Goal: Transaction & Acquisition: Subscribe to service/newsletter

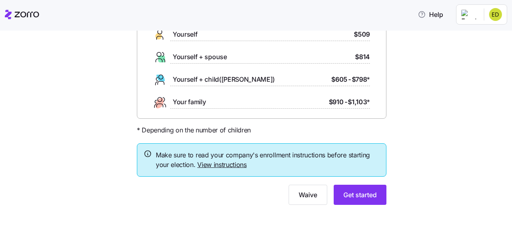
scroll to position [81, 0]
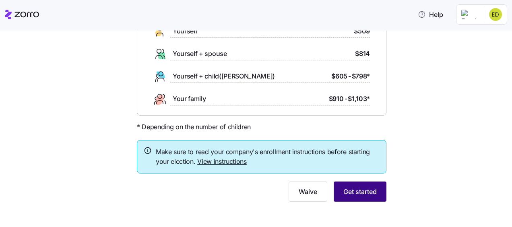
click at [372, 189] on span "Get started" at bounding box center [359, 192] width 33 height 10
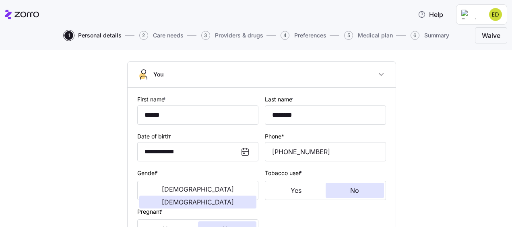
scroll to position [121, 0]
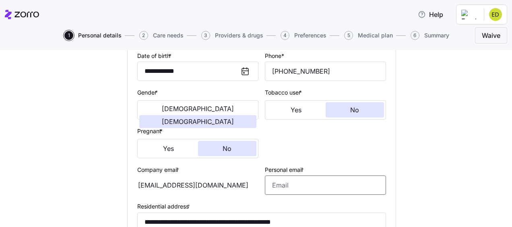
click at [278, 187] on input "Personal email *" at bounding box center [325, 185] width 121 height 19
type input "[EMAIL_ADDRESS][DOMAIN_NAME]"
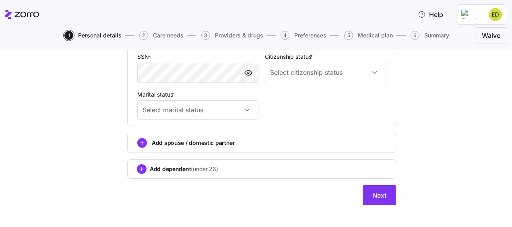
scroll to position [282, 0]
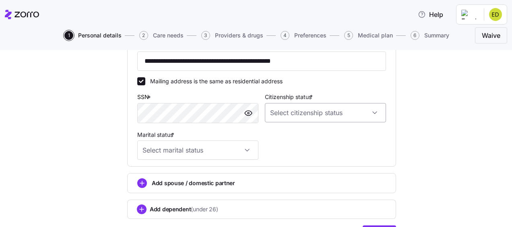
click at [376, 114] on input "Citizenship status *" at bounding box center [325, 112] width 121 height 19
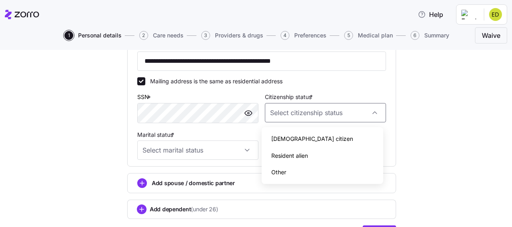
click at [299, 139] on div "[DEMOGRAPHIC_DATA] citizen" at bounding box center [322, 138] width 115 height 17
type input "[DEMOGRAPHIC_DATA] citizen"
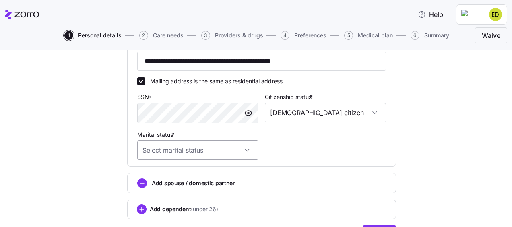
click at [246, 151] on input "Marital status *" at bounding box center [197, 150] width 121 height 19
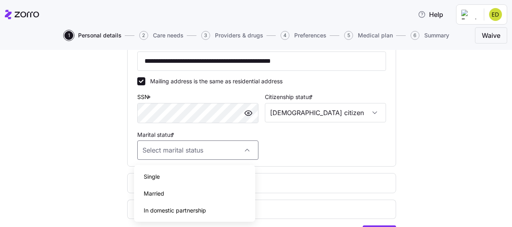
click at [158, 191] on span "Married" at bounding box center [154, 193] width 21 height 9
type input "Married"
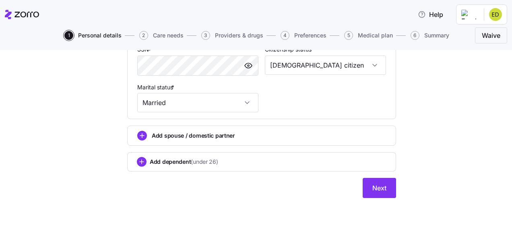
scroll to position [331, 0]
click at [138, 137] on circle "add icon" at bounding box center [142, 135] width 9 height 9
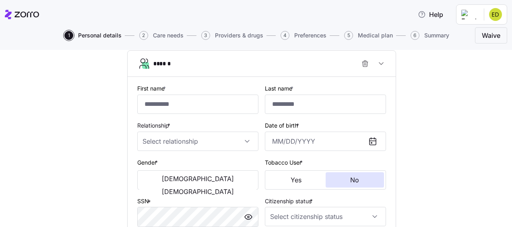
scroll to position [411, 0]
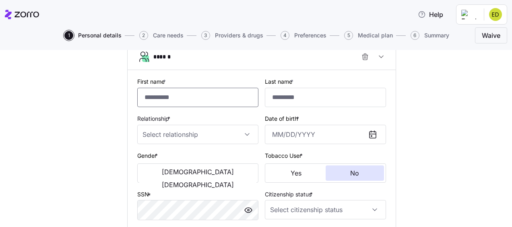
click at [212, 101] on input "First name *" at bounding box center [197, 97] width 121 height 19
type input "********"
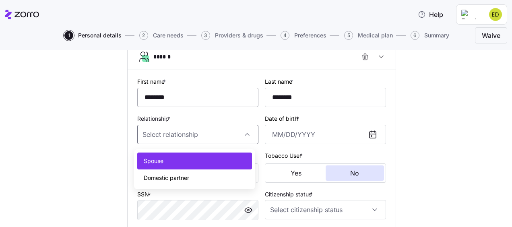
type input "Spouse"
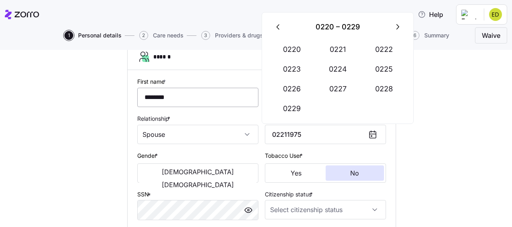
type input "[DATE], 0220"
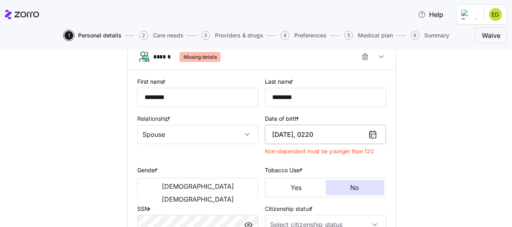
click at [303, 138] on input "[DATE], 0220" at bounding box center [325, 134] width 121 height 19
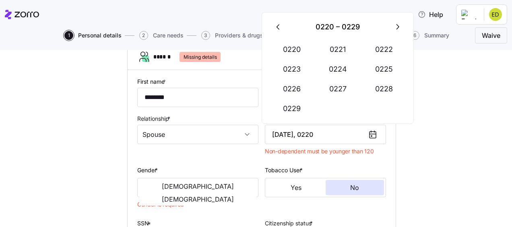
drag, startPoint x: 338, startPoint y: 137, endPoint x: 108, endPoint y: 92, distance: 234.7
click at [108, 92] on div "**********" at bounding box center [262, 3] width 478 height 704
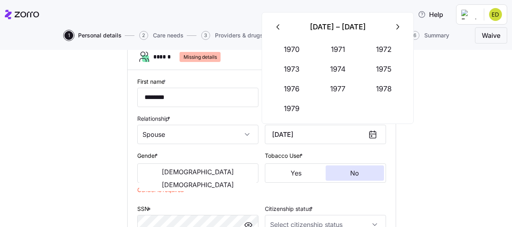
type input "[DATE]"
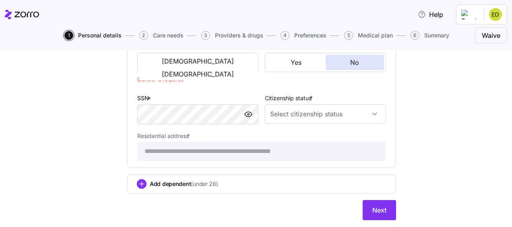
scroll to position [532, 0]
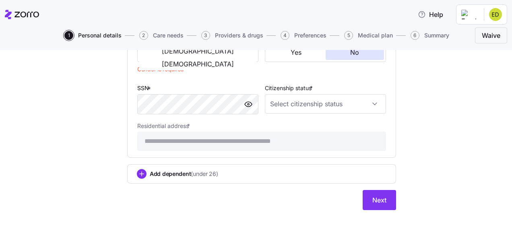
click at [227, 48] on main "**********" at bounding box center [256, 111] width 512 height 222
click at [227, 61] on span "[DEMOGRAPHIC_DATA]" at bounding box center [198, 64] width 72 height 6
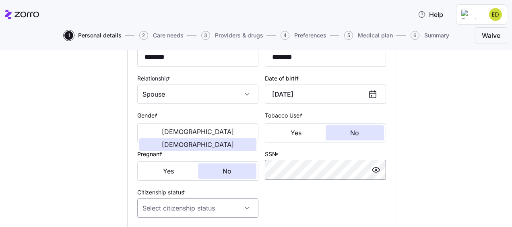
scroll to position [571, 0]
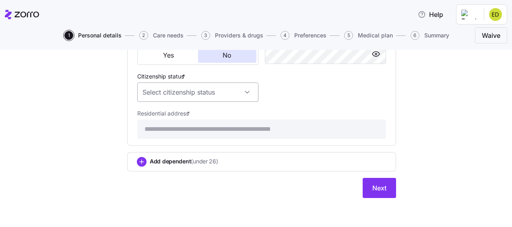
click at [156, 92] on input "Citizenship status *" at bounding box center [197, 92] width 121 height 19
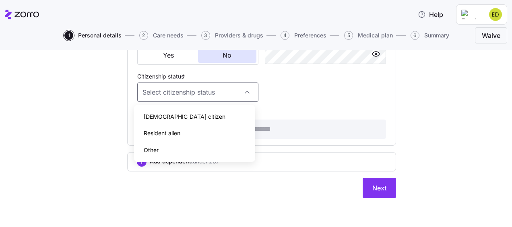
click at [167, 117] on span "[DEMOGRAPHIC_DATA] citizen" at bounding box center [185, 116] width 82 height 9
type input "[DEMOGRAPHIC_DATA] citizen"
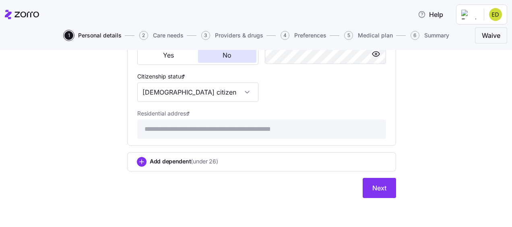
click at [382, 93] on div "**********" at bounding box center [261, 29] width 255 height 225
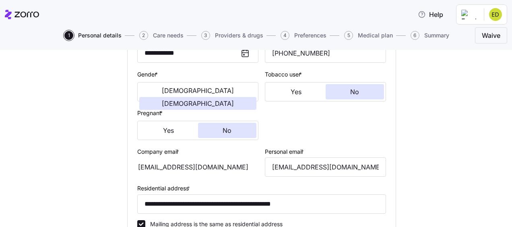
scroll to position [121, 0]
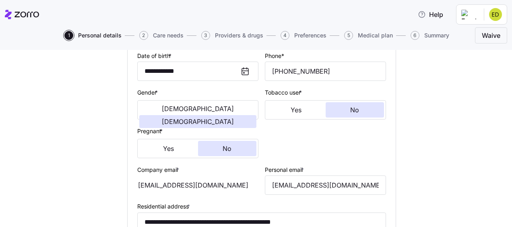
click at [213, 183] on div "[EMAIL_ADDRESS][DOMAIN_NAME]" at bounding box center [197, 185] width 121 height 19
click at [211, 185] on div "[EMAIL_ADDRESS][DOMAIN_NAME]" at bounding box center [197, 185] width 121 height 19
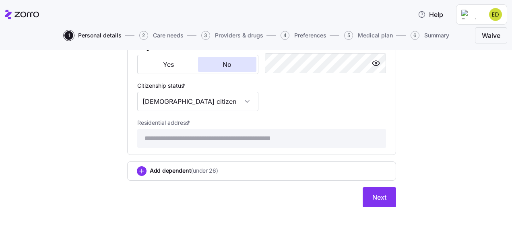
scroll to position [571, 0]
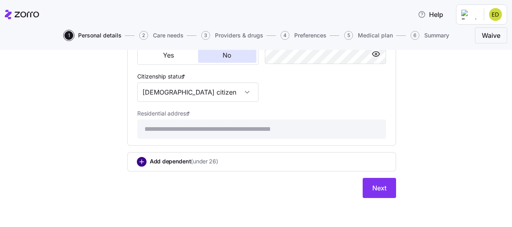
click at [137, 159] on circle "add icon" at bounding box center [141, 161] width 9 height 9
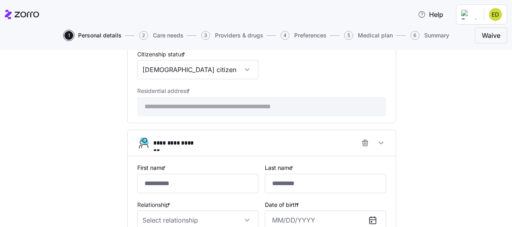
scroll to position [652, 0]
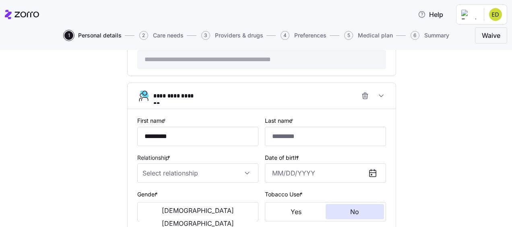
type input "*********"
type input "********"
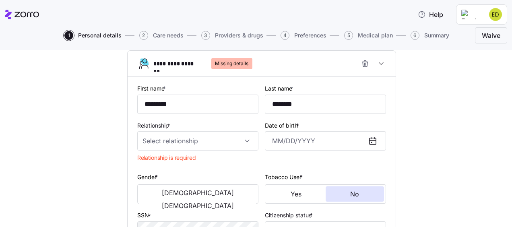
scroll to position [700, 0]
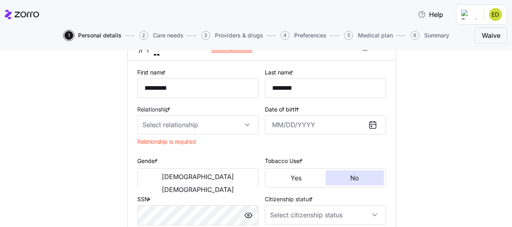
click at [227, 126] on input "Relationship *" at bounding box center [197, 124] width 121 height 19
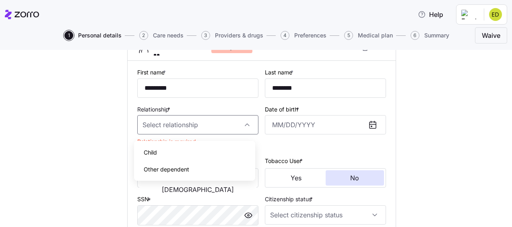
click at [153, 151] on span "Child" at bounding box center [150, 152] width 13 height 9
type input "Child"
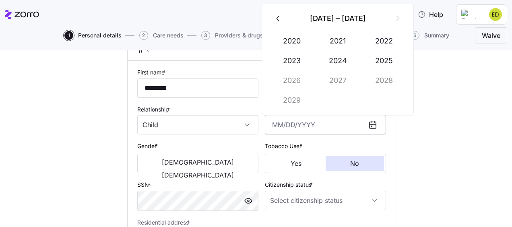
click at [267, 126] on input "Date of birth *" at bounding box center [325, 124] width 121 height 19
type input "[DATE]"
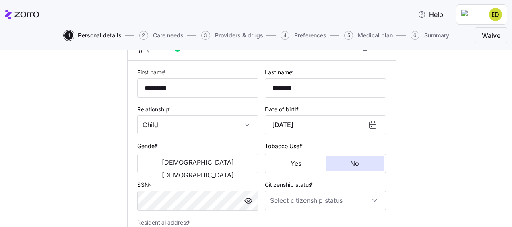
click at [241, 169] on button "[DEMOGRAPHIC_DATA]" at bounding box center [197, 175] width 117 height 13
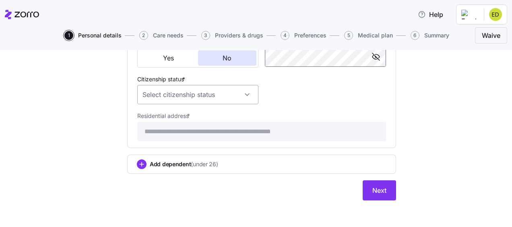
scroll to position [851, 0]
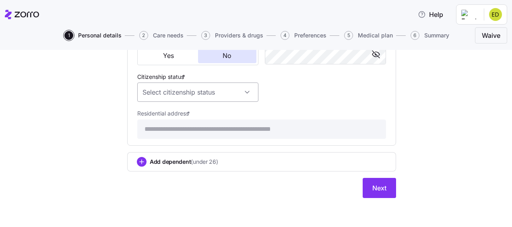
click at [172, 92] on input "Citizenship status *" at bounding box center [197, 92] width 121 height 19
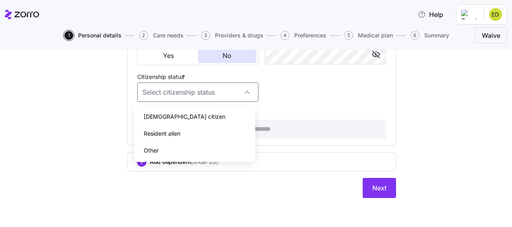
click at [171, 114] on div "[DEMOGRAPHIC_DATA] citizen" at bounding box center [194, 116] width 115 height 17
type input "[DEMOGRAPHIC_DATA] citizen"
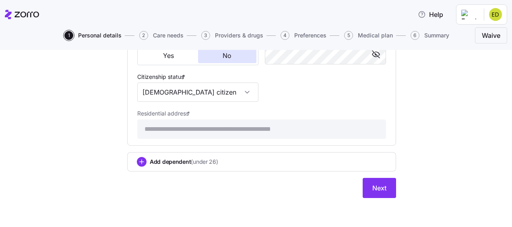
click at [306, 100] on div "**********" at bounding box center [261, 29] width 255 height 225
click at [139, 159] on circle "add icon" at bounding box center [141, 161] width 9 height 9
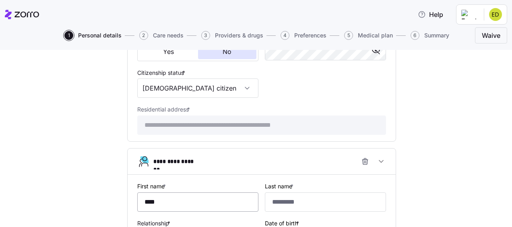
type input "****"
type input "********"
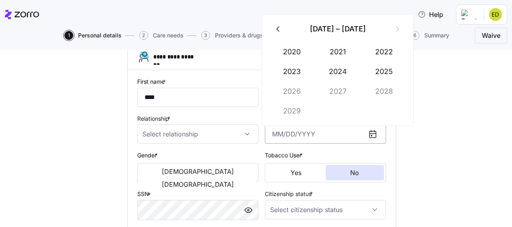
click at [268, 137] on input "Date of birth *" at bounding box center [325, 133] width 121 height 19
type input "[DATE]"
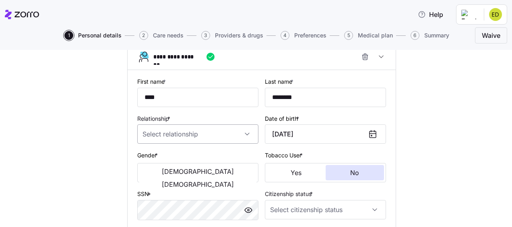
click at [178, 137] on input "Relationship *" at bounding box center [197, 133] width 121 height 19
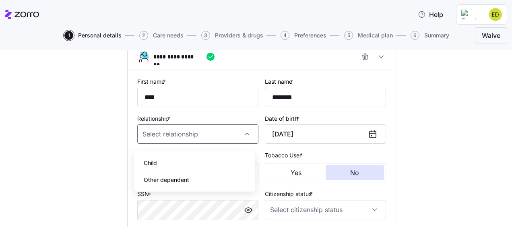
click at [176, 158] on div "Child" at bounding box center [194, 163] width 115 height 17
type input "Child"
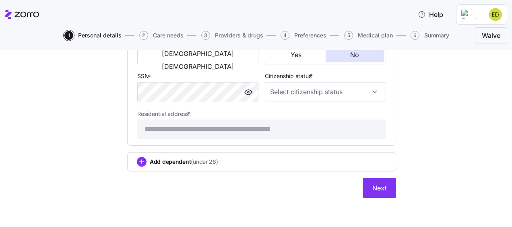
scroll to position [1076, 0]
click at [166, 57] on span "[DEMOGRAPHIC_DATA]" at bounding box center [198, 53] width 72 height 6
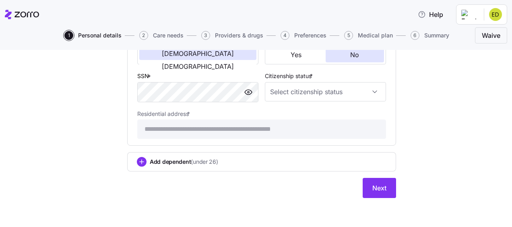
click at [303, 105] on div "Citizenship status *" at bounding box center [326, 87] width 128 height 38
click at [289, 94] on input "Citizenship status *" at bounding box center [325, 91] width 121 height 19
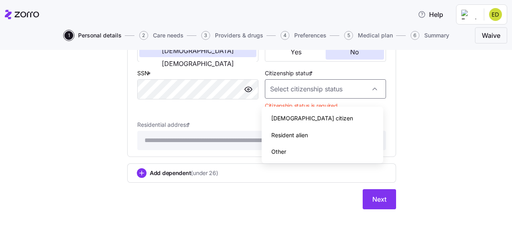
click at [279, 124] on div "[DEMOGRAPHIC_DATA] citizen" at bounding box center [322, 118] width 115 height 17
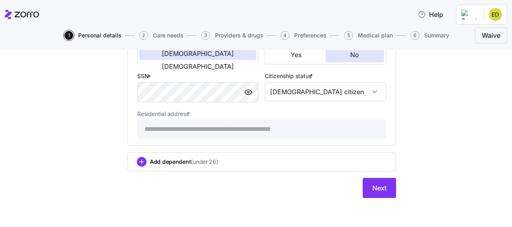
type input "[DEMOGRAPHIC_DATA] citizen"
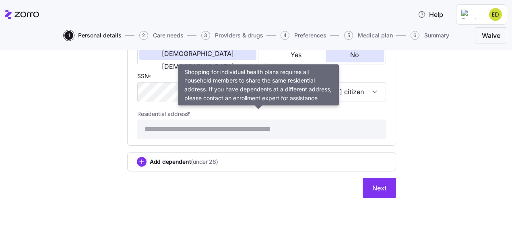
scroll to position [1079, 0]
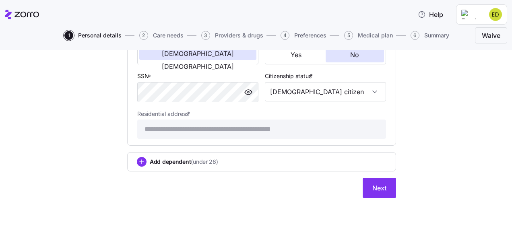
click at [150, 161] on span "Add dependent (under 26)" at bounding box center [184, 162] width 68 height 8
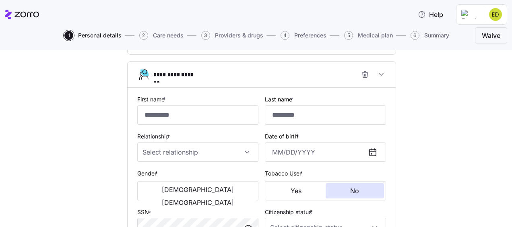
scroll to position [1199, 0]
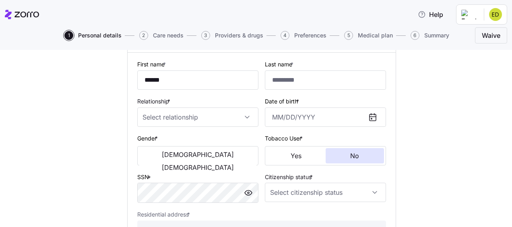
type input "******"
type input "********"
click at [159, 124] on input "Relationship *" at bounding box center [197, 117] width 121 height 19
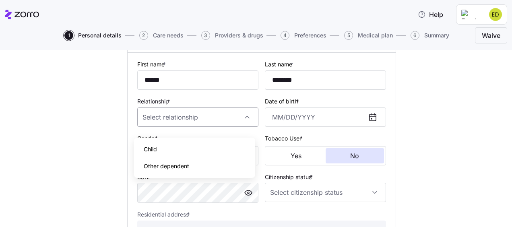
scroll to position [1159, 0]
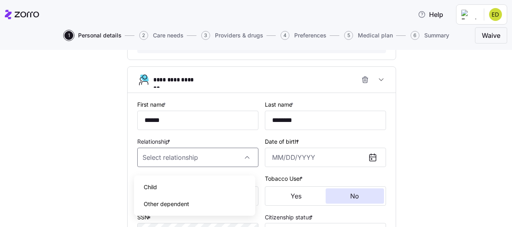
click at [154, 187] on span "Child" at bounding box center [150, 187] width 13 height 9
type input "Child"
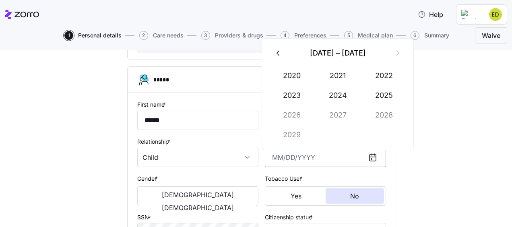
click at [266, 165] on input "Date of birth *" at bounding box center [325, 157] width 121 height 19
type input "[DATE]"
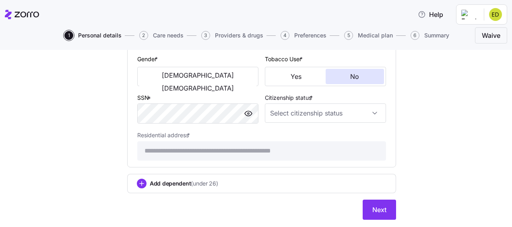
scroll to position [1266, 0]
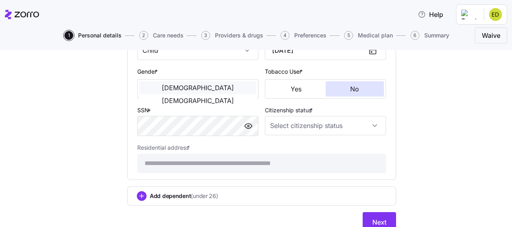
click at [148, 93] on button "[DEMOGRAPHIC_DATA]" at bounding box center [197, 87] width 117 height 13
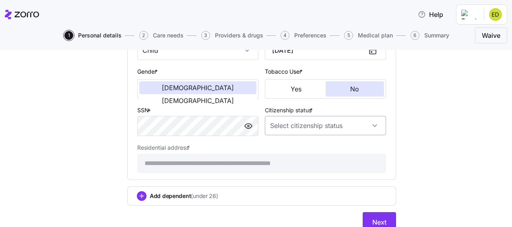
click at [284, 135] on input "Citizenship status *" at bounding box center [325, 125] width 121 height 19
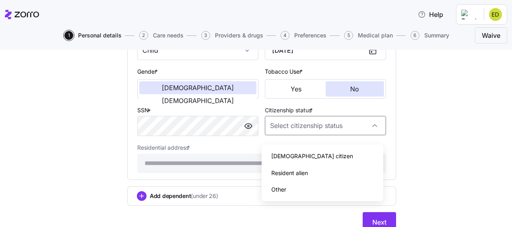
click at [289, 153] on span "[DEMOGRAPHIC_DATA] citizen" at bounding box center [312, 156] width 82 height 9
type input "[DEMOGRAPHIC_DATA] citizen"
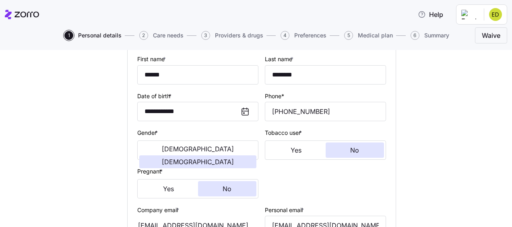
scroll to position [121, 0]
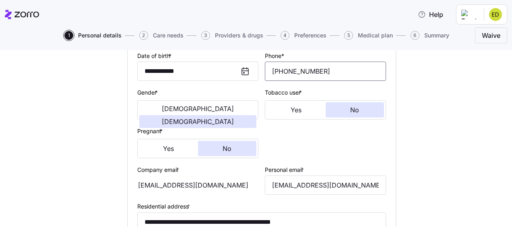
drag, startPoint x: 281, startPoint y: 70, endPoint x: 276, endPoint y: 70, distance: 5.2
click at [276, 70] on input "[PHONE_NUMBER]" at bounding box center [325, 71] width 121 height 19
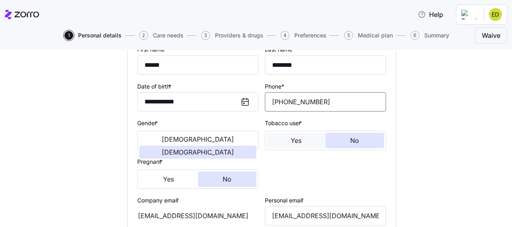
scroll to position [81, 0]
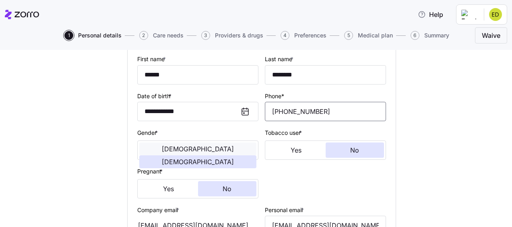
type input "[PHONE_NUMBER]"
click at [147, 155] on button "[DEMOGRAPHIC_DATA]" at bounding box center [197, 149] width 117 height 13
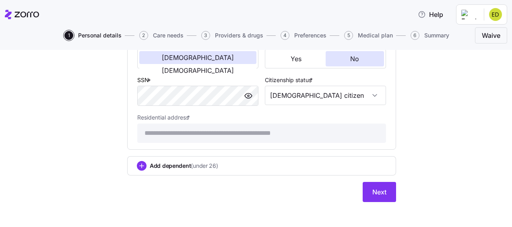
scroll to position [1253, 0]
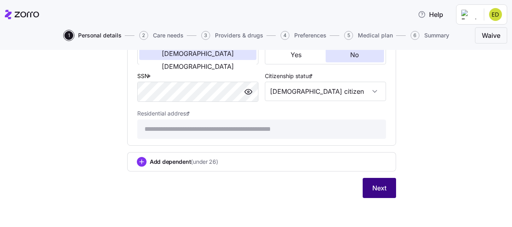
click at [372, 186] on span "Next" at bounding box center [379, 188] width 14 height 10
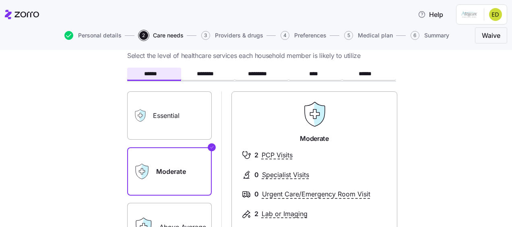
scroll to position [40, 0]
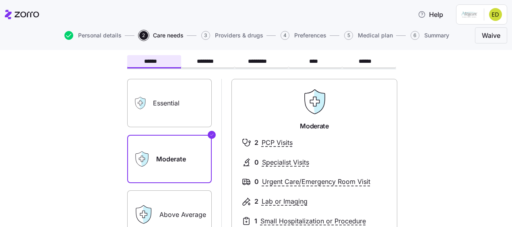
click at [161, 159] on label "Moderate" at bounding box center [169, 159] width 85 height 48
click at [0, 0] on input "Moderate" at bounding box center [0, 0] width 0 height 0
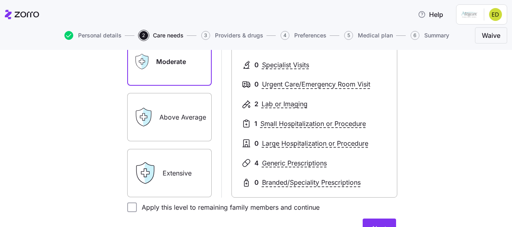
scroll to position [182, 0]
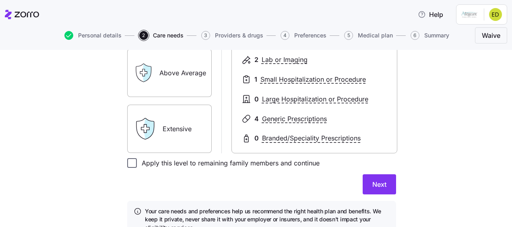
click at [127, 163] on input "Apply this level to remaining family members and continue" at bounding box center [132, 163] width 10 height 10
checkbox input "true"
click at [380, 179] on button "Next" at bounding box center [379, 184] width 33 height 20
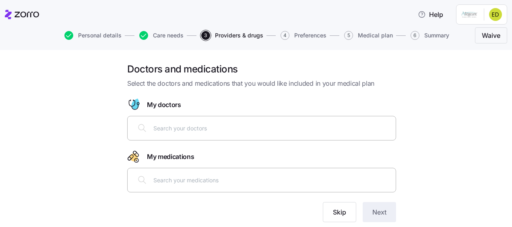
click at [182, 128] on input "text" at bounding box center [272, 128] width 238 height 9
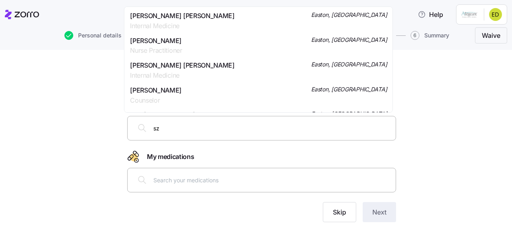
type input "[DEMOGRAPHIC_DATA]"
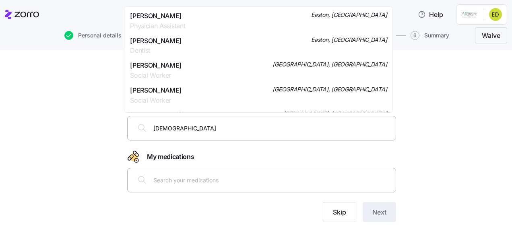
click at [165, 16] on span "[PERSON_NAME]" at bounding box center [157, 16] width 55 height 10
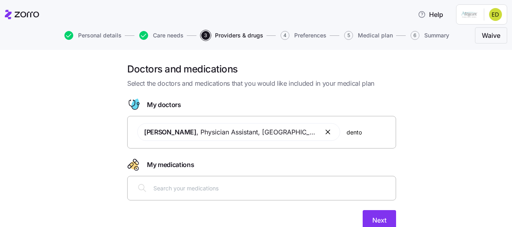
type input "[PERSON_NAME]"
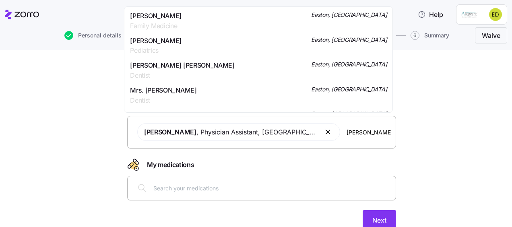
click at [181, 22] on span "Family Medicine" at bounding box center [156, 26] width 52 height 10
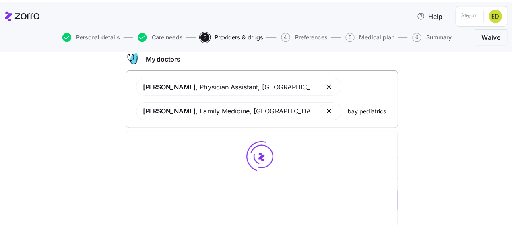
scroll to position [56, 0]
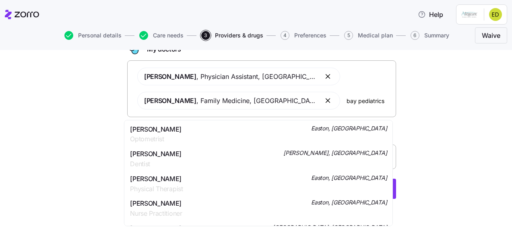
drag, startPoint x: 333, startPoint y: 101, endPoint x: 370, endPoint y: 101, distance: 37.1
click at [370, 101] on input "bay pediatrics" at bounding box center [369, 100] width 44 height 9
type input "[PERSON_NAME]"
click at [163, 158] on span "[PERSON_NAME]" at bounding box center [156, 154] width 52 height 10
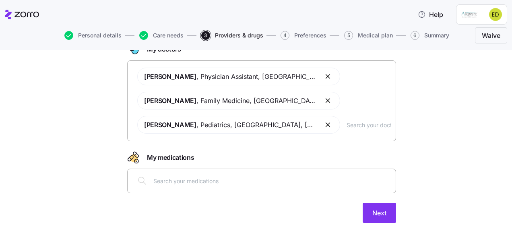
click at [184, 181] on input "text" at bounding box center [272, 180] width 238 height 9
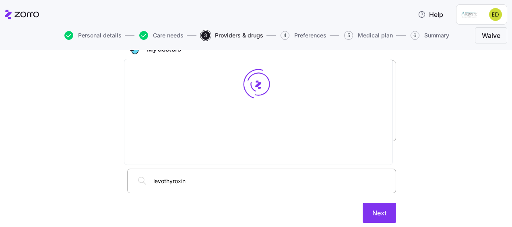
type input "[MEDICAL_DATA]"
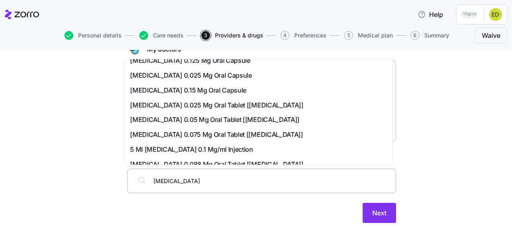
scroll to position [268, 0]
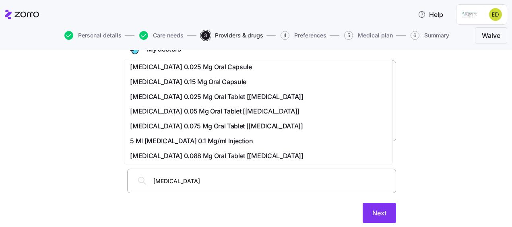
click at [180, 105] on div "[MEDICAL_DATA] 0.05 Mg Oral Tablet [[MEDICAL_DATA]]" at bounding box center [258, 111] width 265 height 15
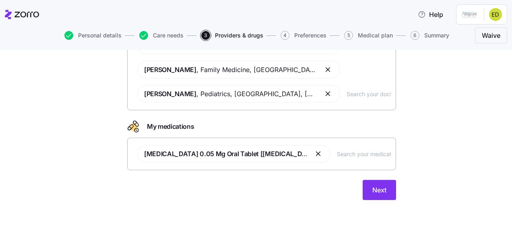
scroll to position [88, 0]
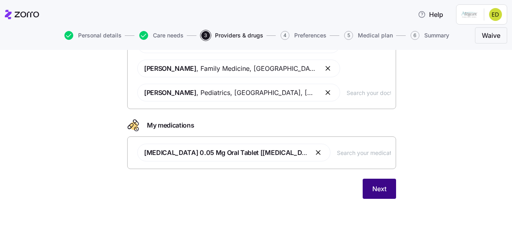
click at [372, 188] on span "Next" at bounding box center [379, 189] width 14 height 10
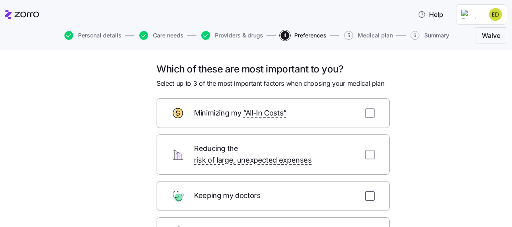
click at [365, 191] on input "checkbox" at bounding box center [370, 196] width 10 height 10
checkbox input "true"
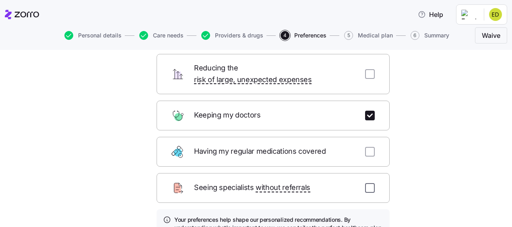
click at [368, 183] on input "checkbox" at bounding box center [370, 188] width 10 height 10
checkbox input "true"
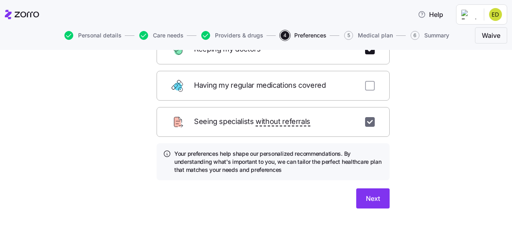
scroll to position [155, 0]
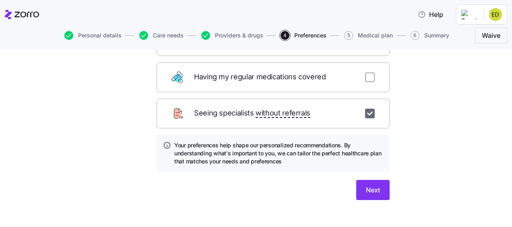
click at [368, 185] on span "Next" at bounding box center [373, 190] width 14 height 10
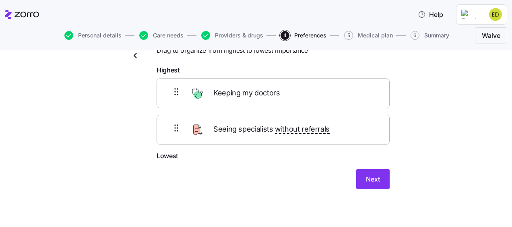
scroll to position [0, 0]
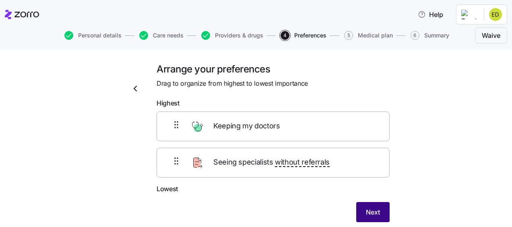
click at [370, 211] on span "Next" at bounding box center [373, 212] width 14 height 10
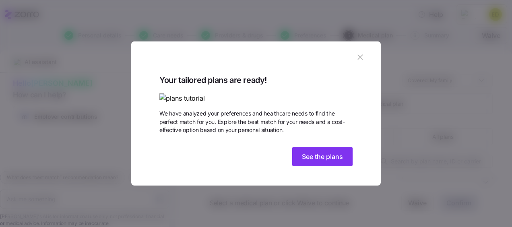
click at [199, 93] on img at bounding box center [255, 98] width 193 height 10
click at [356, 53] on icon "button" at bounding box center [360, 57] width 9 height 9
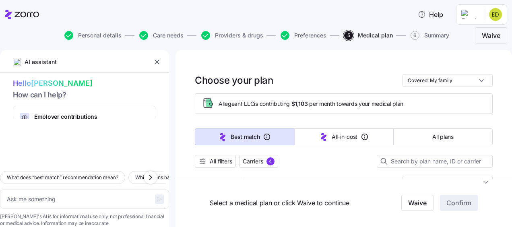
click at [212, 35] on button "Providers & drugs" at bounding box center [232, 35] width 62 height 9
click at [206, 35] on icon "button" at bounding box center [205, 36] width 5 height 4
type textarea "x"
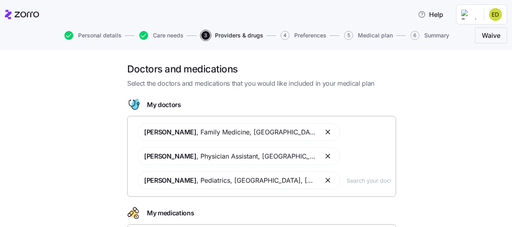
click at [347, 179] on input "text" at bounding box center [369, 180] width 44 height 9
type input "del torto"
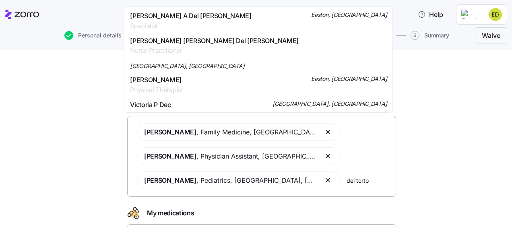
click at [140, 14] on span "[PERSON_NAME] A Del [PERSON_NAME]" at bounding box center [190, 16] width 121 height 10
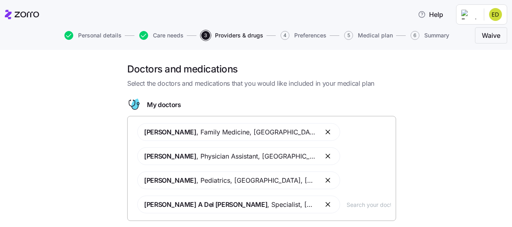
scroll to position [40, 0]
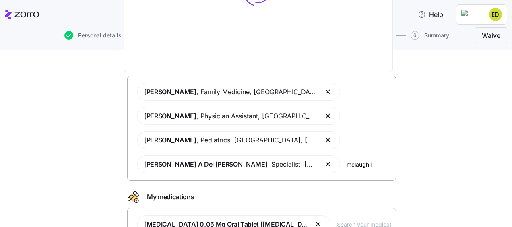
type input "[PERSON_NAME]"
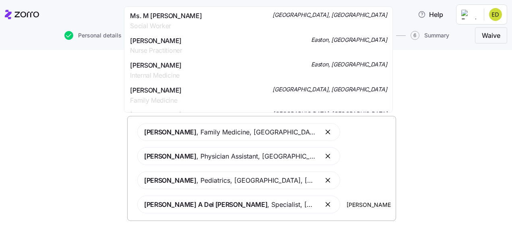
click at [182, 39] on span "[PERSON_NAME]" at bounding box center [156, 41] width 52 height 10
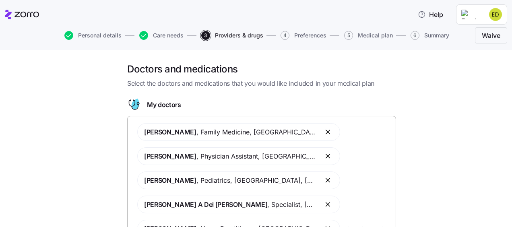
scroll to position [136, 0]
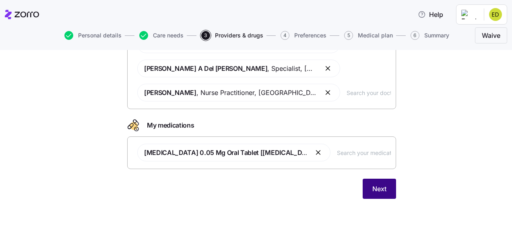
click at [387, 187] on button "Next" at bounding box center [379, 189] width 33 height 20
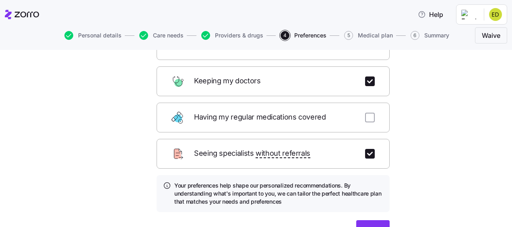
scroll to position [121, 0]
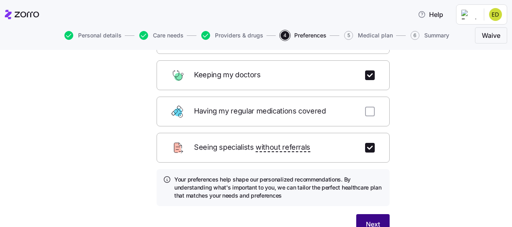
click at [366, 219] on span "Next" at bounding box center [373, 224] width 14 height 10
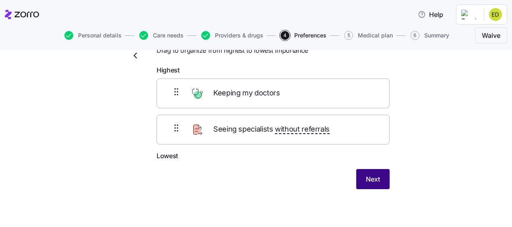
click at [368, 180] on span "Next" at bounding box center [373, 179] width 14 height 10
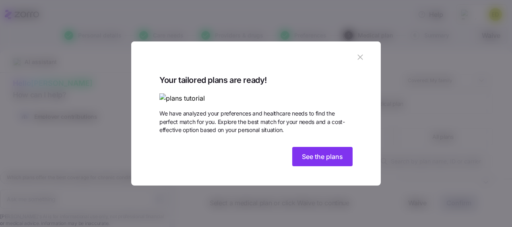
scroll to position [37, 0]
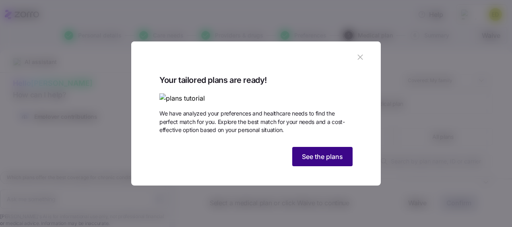
click at [305, 166] on button "See the plans" at bounding box center [322, 156] width 60 height 19
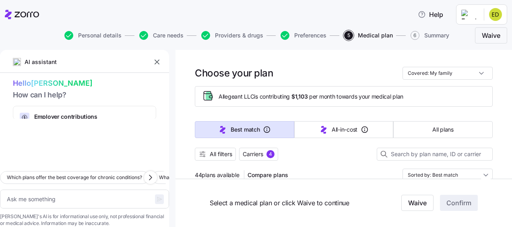
scroll to position [0, 0]
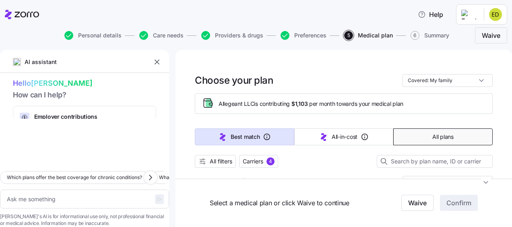
click at [436, 135] on span "All plans" at bounding box center [442, 137] width 21 height 8
type textarea "x"
type input "Sorted by: Premium"
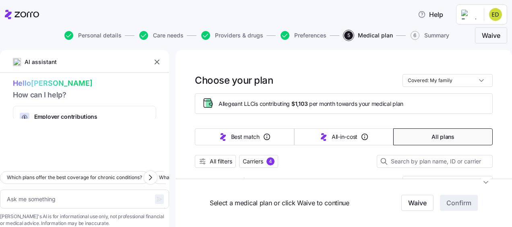
click at [436, 135] on span "All plans" at bounding box center [443, 137] width 23 height 8
click at [229, 154] on div at bounding box center [344, 152] width 298 height 5
click at [225, 157] on span "All filters" at bounding box center [221, 161] width 23 height 8
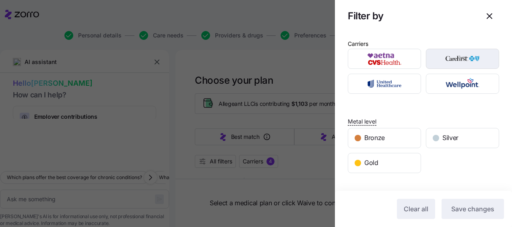
click at [455, 55] on img "button" at bounding box center [462, 59] width 59 height 16
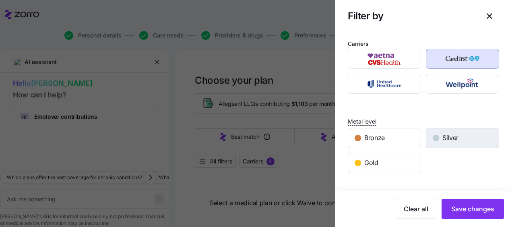
click at [442, 134] on span "Silver" at bounding box center [450, 138] width 16 height 10
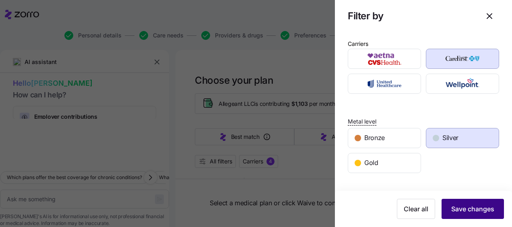
click at [455, 205] on span "Save changes" at bounding box center [472, 209] width 43 height 10
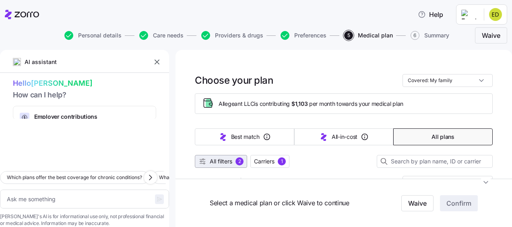
click at [219, 163] on span "All filters" at bounding box center [221, 161] width 23 height 8
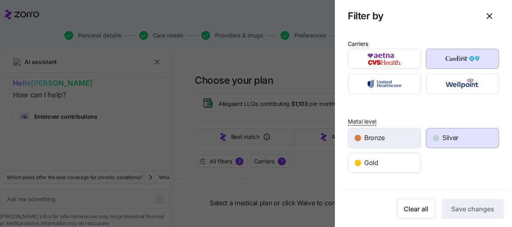
click at [379, 135] on span "Bronze" at bounding box center [374, 138] width 21 height 10
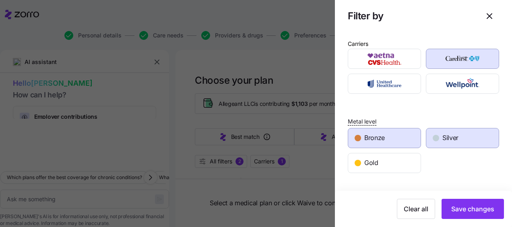
click at [468, 139] on div "Silver" at bounding box center [462, 137] width 72 height 19
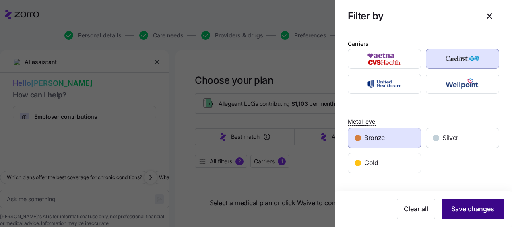
click at [459, 210] on span "Save changes" at bounding box center [472, 209] width 43 height 10
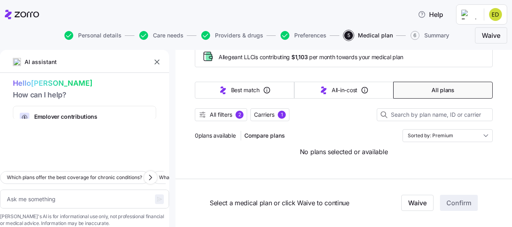
scroll to position [50, 0]
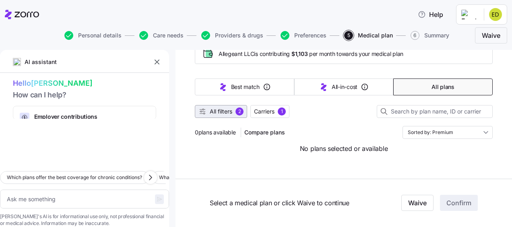
click at [225, 109] on span "All filters" at bounding box center [221, 112] width 23 height 8
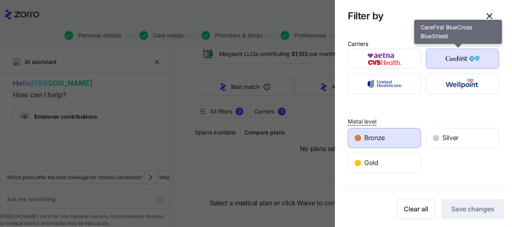
click at [453, 52] on img "button" at bounding box center [462, 59] width 59 height 16
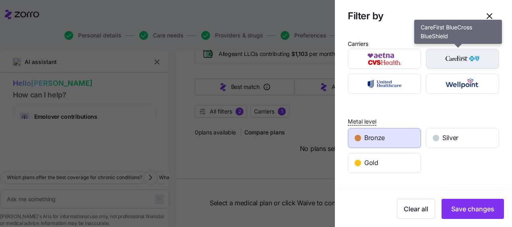
click at [471, 61] on img "button" at bounding box center [462, 59] width 59 height 16
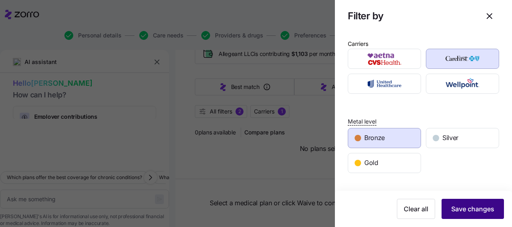
click at [473, 212] on span "Save changes" at bounding box center [472, 209] width 43 height 10
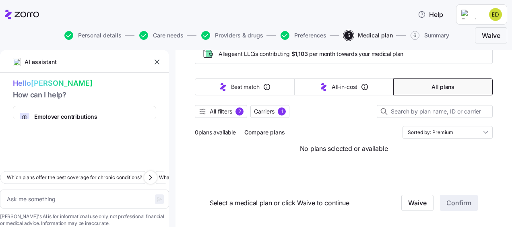
click at [435, 83] on span "All plans" at bounding box center [443, 87] width 23 height 8
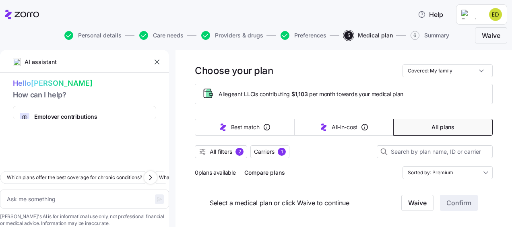
click at [216, 143] on div at bounding box center [344, 143] width 298 height 5
click at [217, 147] on button "All filters 2" at bounding box center [221, 151] width 52 height 13
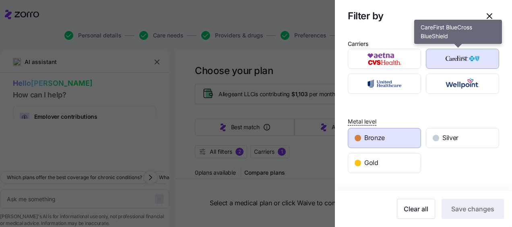
click at [460, 59] on img "button" at bounding box center [462, 59] width 59 height 16
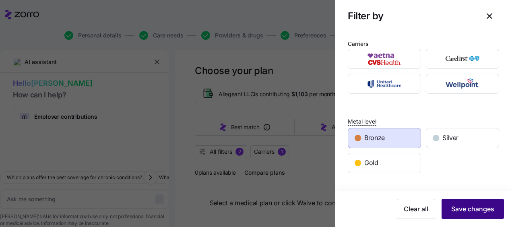
click at [467, 205] on span "Save changes" at bounding box center [472, 209] width 43 height 10
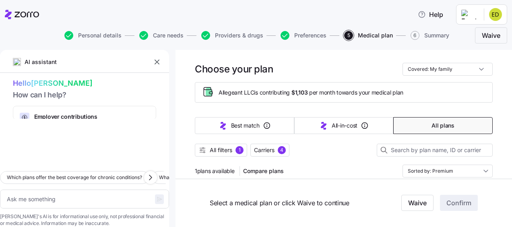
scroll to position [11, 0]
click at [227, 151] on span "All filters" at bounding box center [221, 150] width 23 height 8
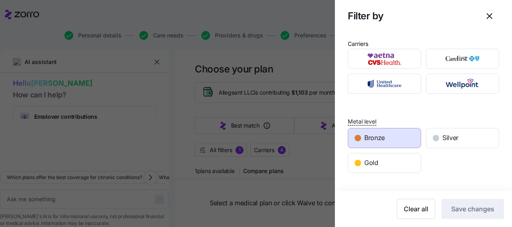
click at [368, 142] on span "Bronze" at bounding box center [374, 138] width 21 height 10
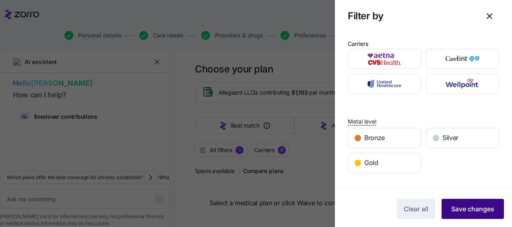
click at [471, 213] on span "Save changes" at bounding box center [472, 209] width 43 height 10
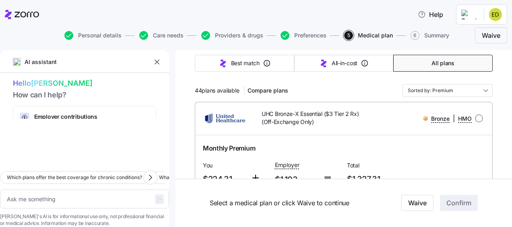
scroll to position [0, 0]
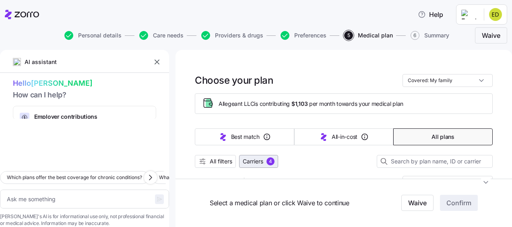
click at [250, 162] on span "Carriers" at bounding box center [253, 161] width 21 height 8
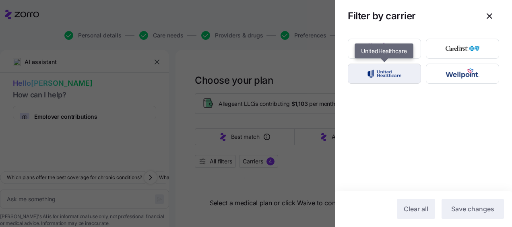
click at [381, 74] on img "button" at bounding box center [384, 74] width 59 height 16
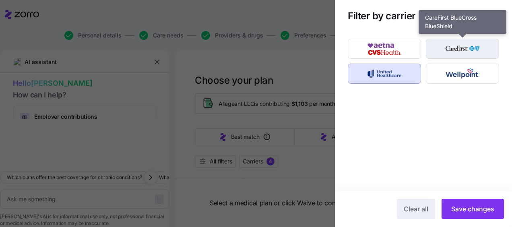
click at [445, 52] on img "button" at bounding box center [462, 49] width 59 height 16
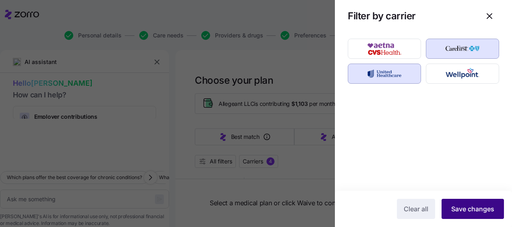
click at [469, 208] on span "Save changes" at bounding box center [472, 209] width 43 height 10
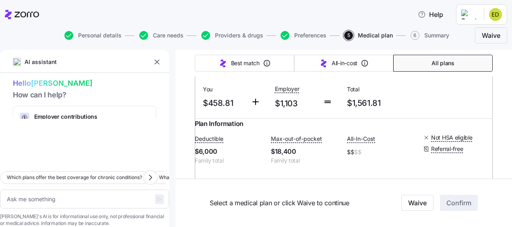
scroll to position [2456, 0]
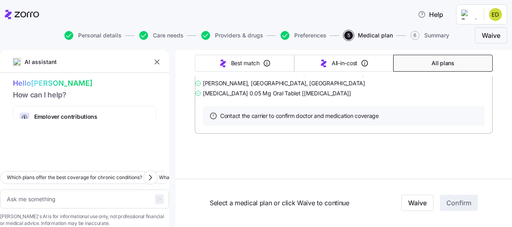
scroll to position [8351, 0]
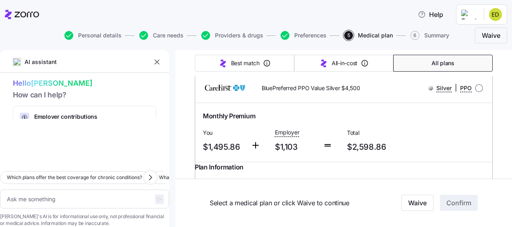
type textarea "x"
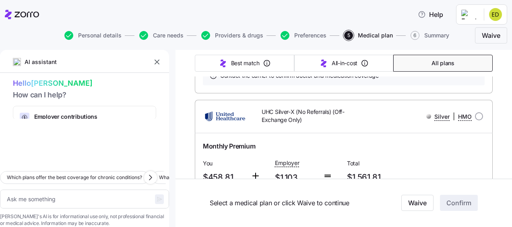
scroll to position [2473, 0]
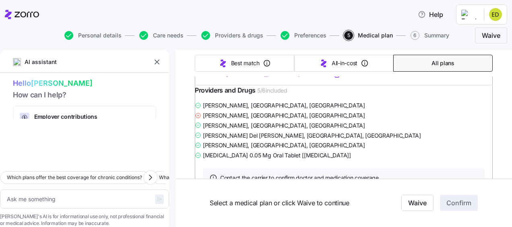
scroll to position [2312, 0]
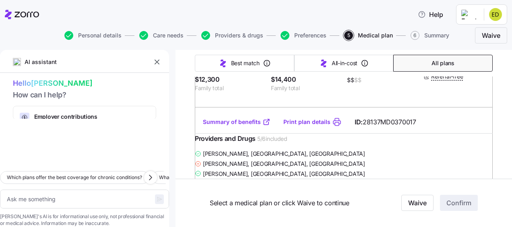
radio input "true"
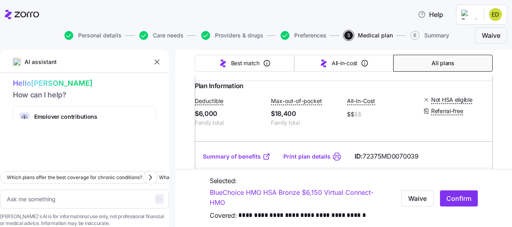
scroll to position [2594, 0]
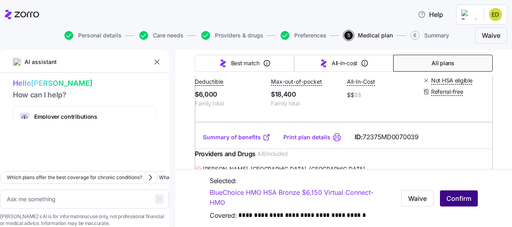
click at [449, 197] on span "Confirm" at bounding box center [459, 198] width 25 height 10
type textarea "x"
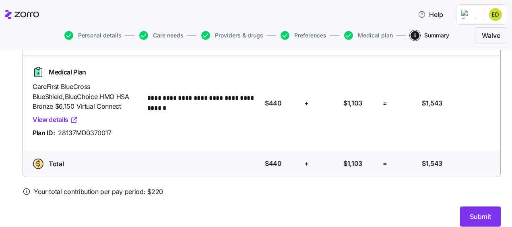
scroll to position [103, 0]
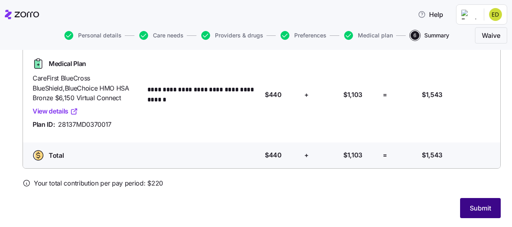
click at [478, 208] on span "Submit" at bounding box center [480, 208] width 21 height 10
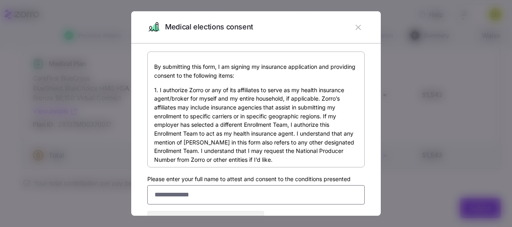
click at [162, 196] on input "Please enter your full name to attest and consent to the conditions presented" at bounding box center [255, 194] width 217 height 19
type input "**********"
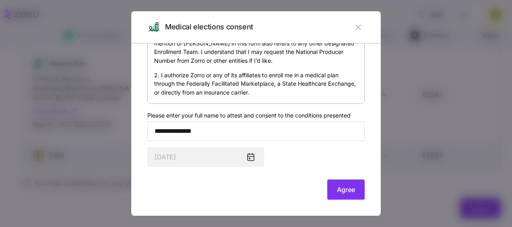
scroll to position [65, 0]
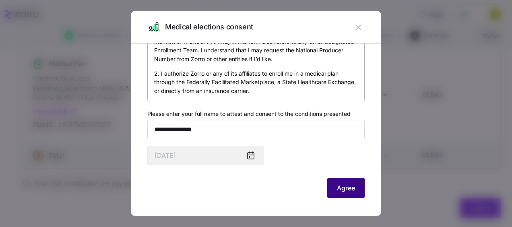
click at [337, 186] on span "Agree" at bounding box center [346, 188] width 18 height 10
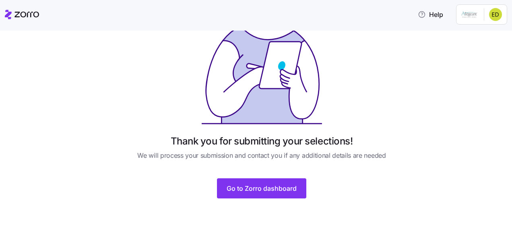
scroll to position [72, 0]
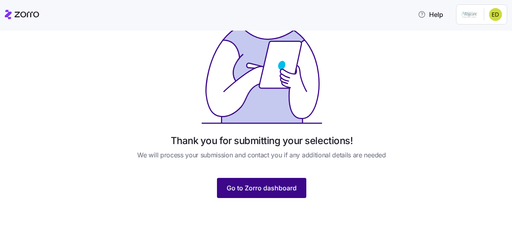
click at [273, 189] on span "Go to Zorro dashboard" at bounding box center [262, 188] width 70 height 10
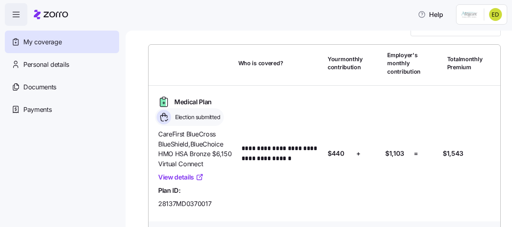
scroll to position [57, 0]
